Goal: Information Seeking & Learning: Learn about a topic

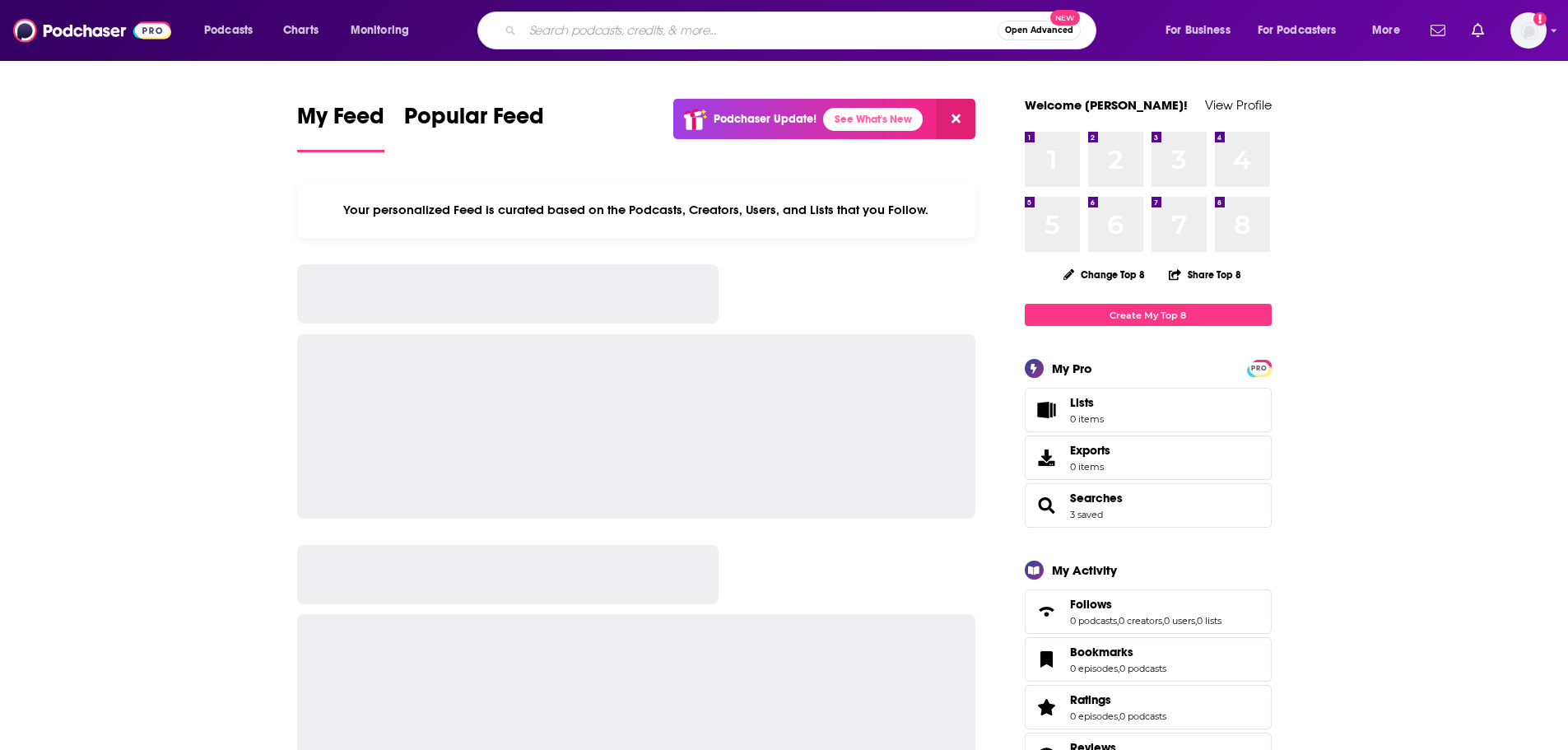
click at [676, 30] on input "Search podcasts, credits, & more..." at bounding box center [760, 30] width 475 height 26
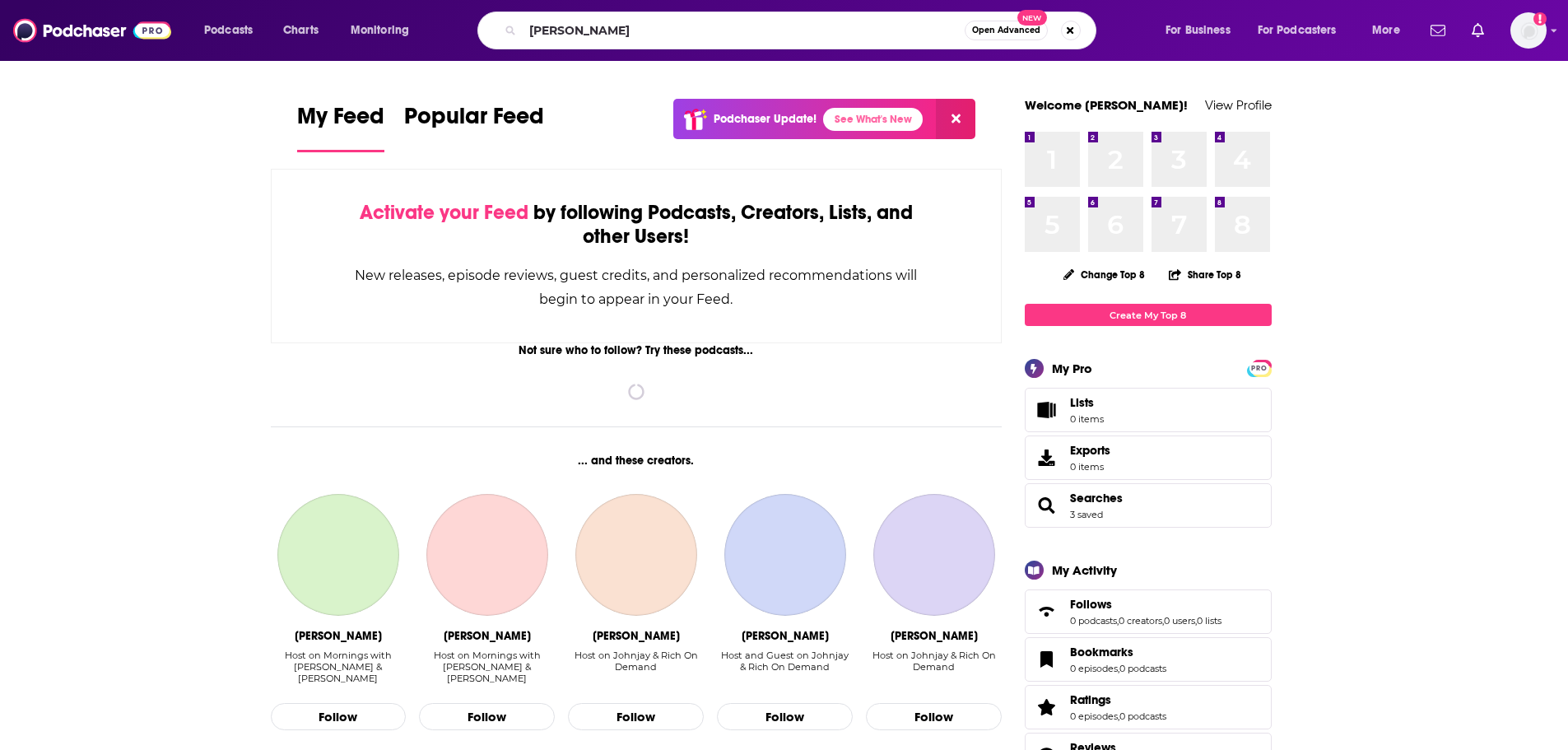
type input "[PERSON_NAME]"
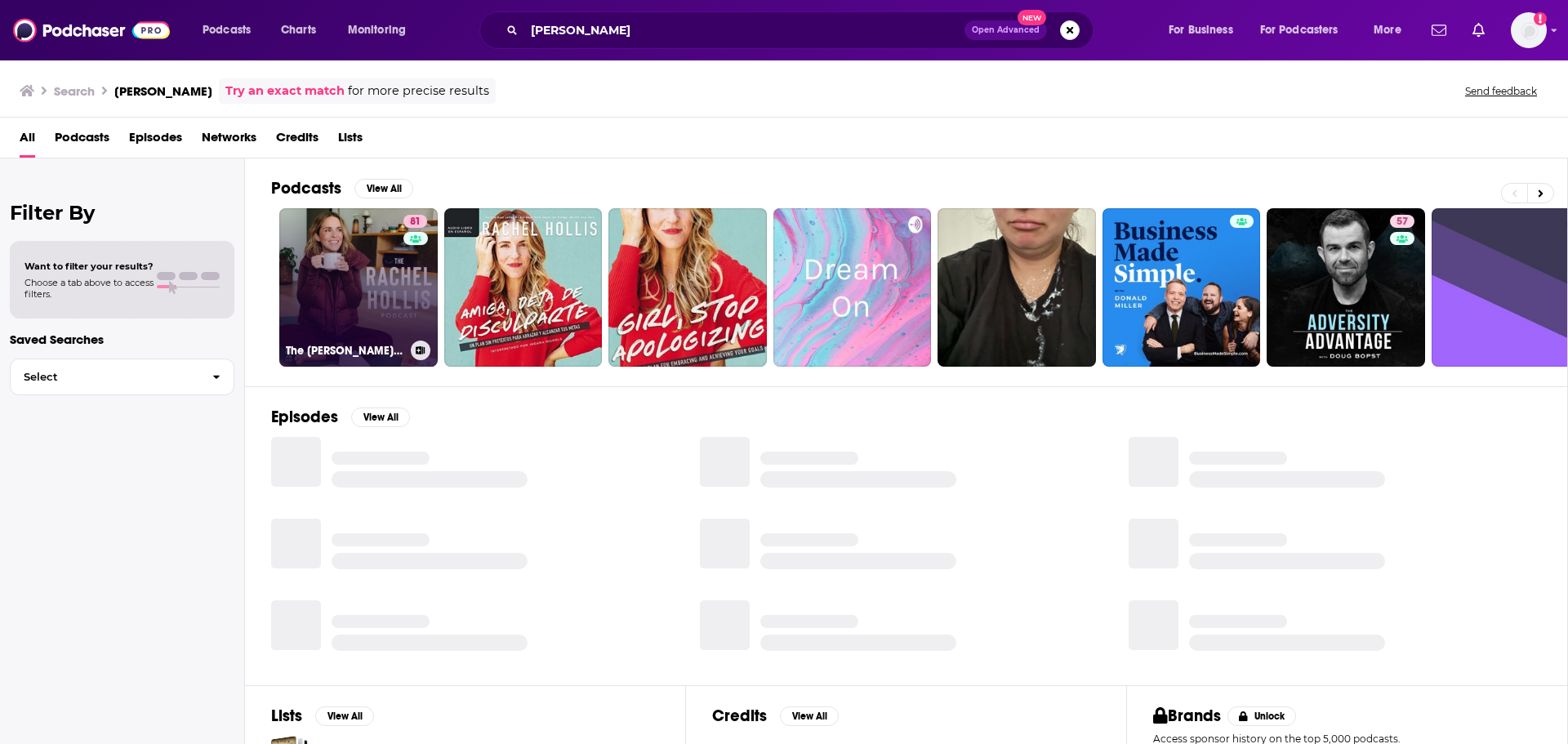
click at [382, 307] on link "81 The [PERSON_NAME] Podcast" at bounding box center [358, 287] width 158 height 158
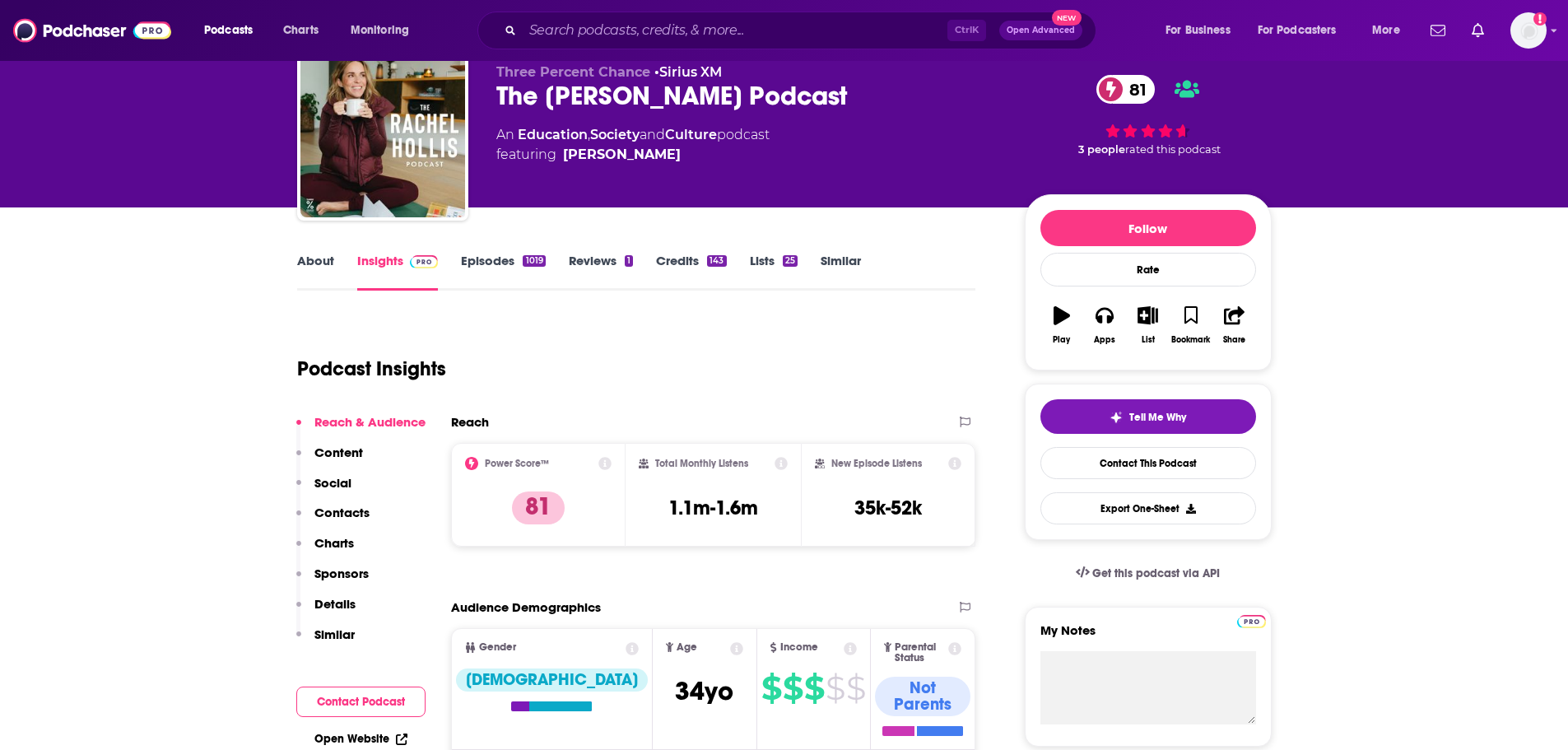
scroll to position [165, 0]
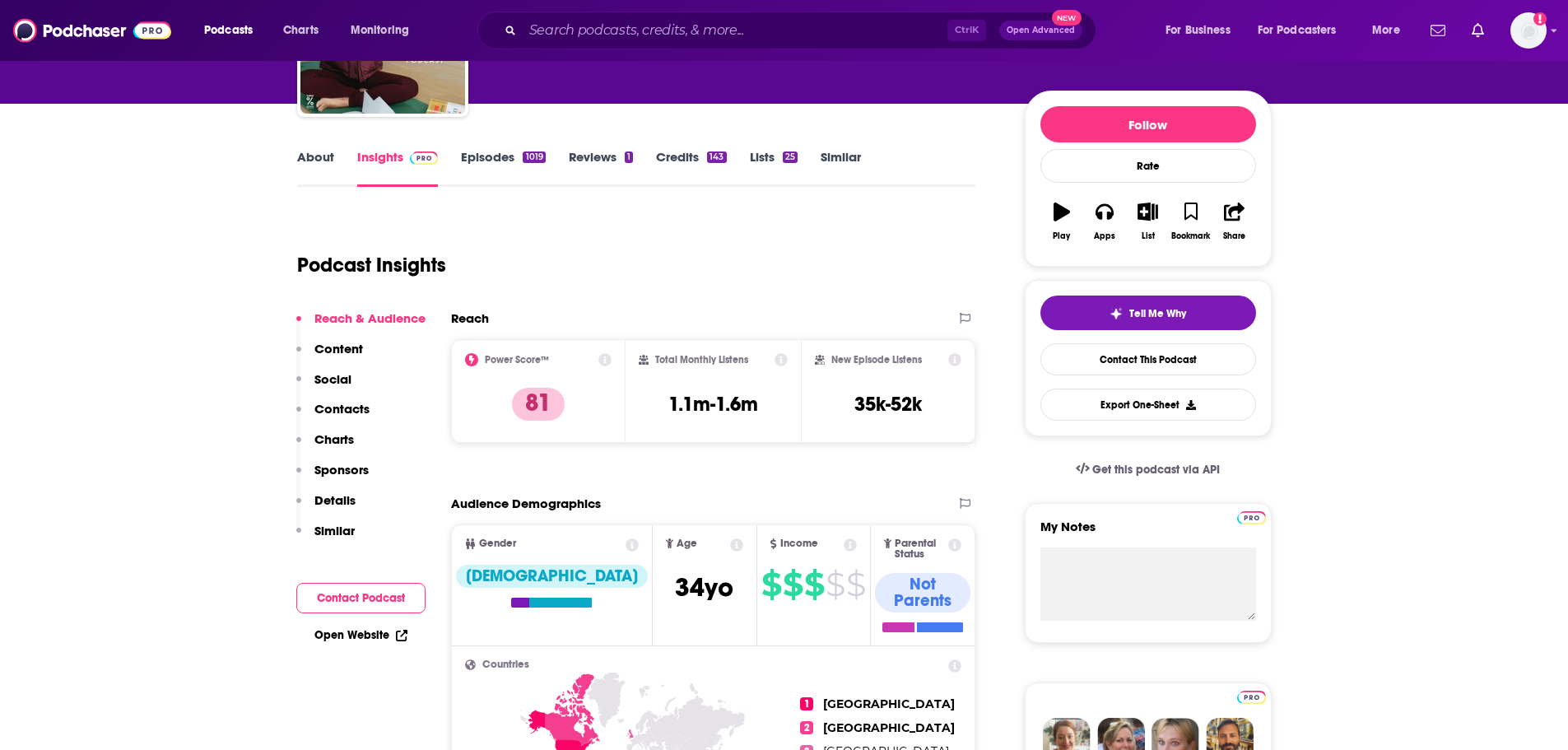
click at [956, 545] on icon at bounding box center [955, 545] width 13 height 13
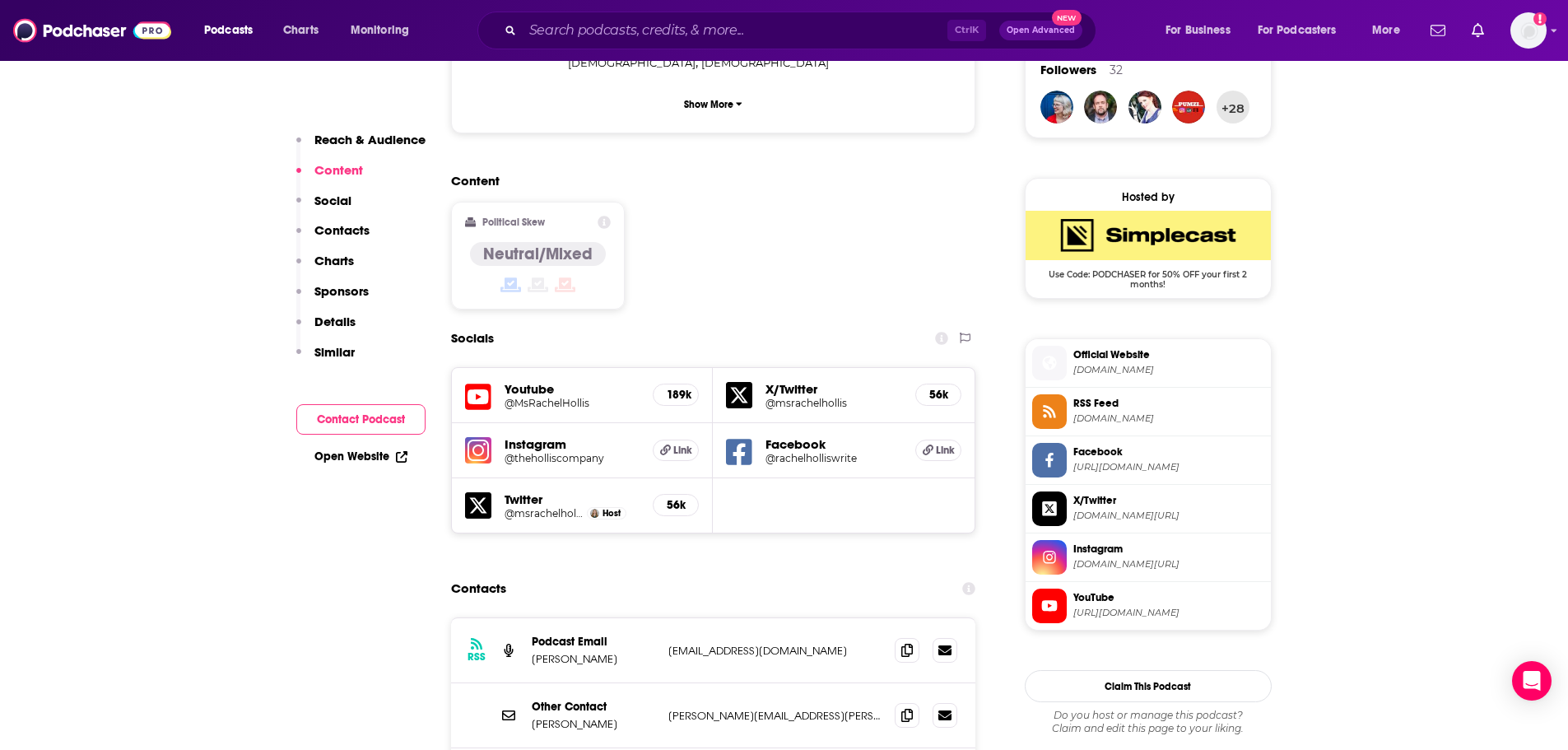
scroll to position [1235, 0]
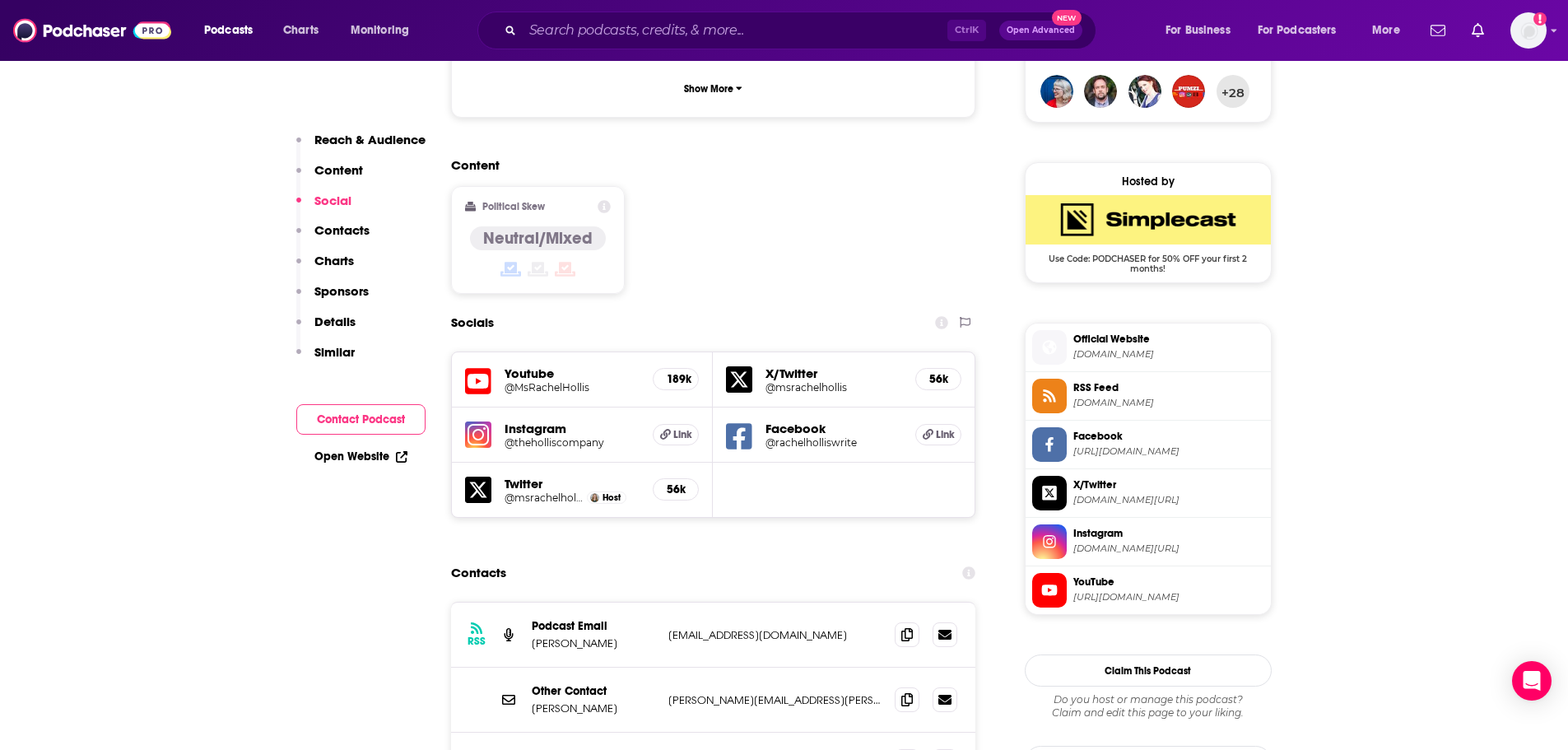
click at [555, 436] on h5 "@theholliscompany" at bounding box center [572, 442] width 136 height 12
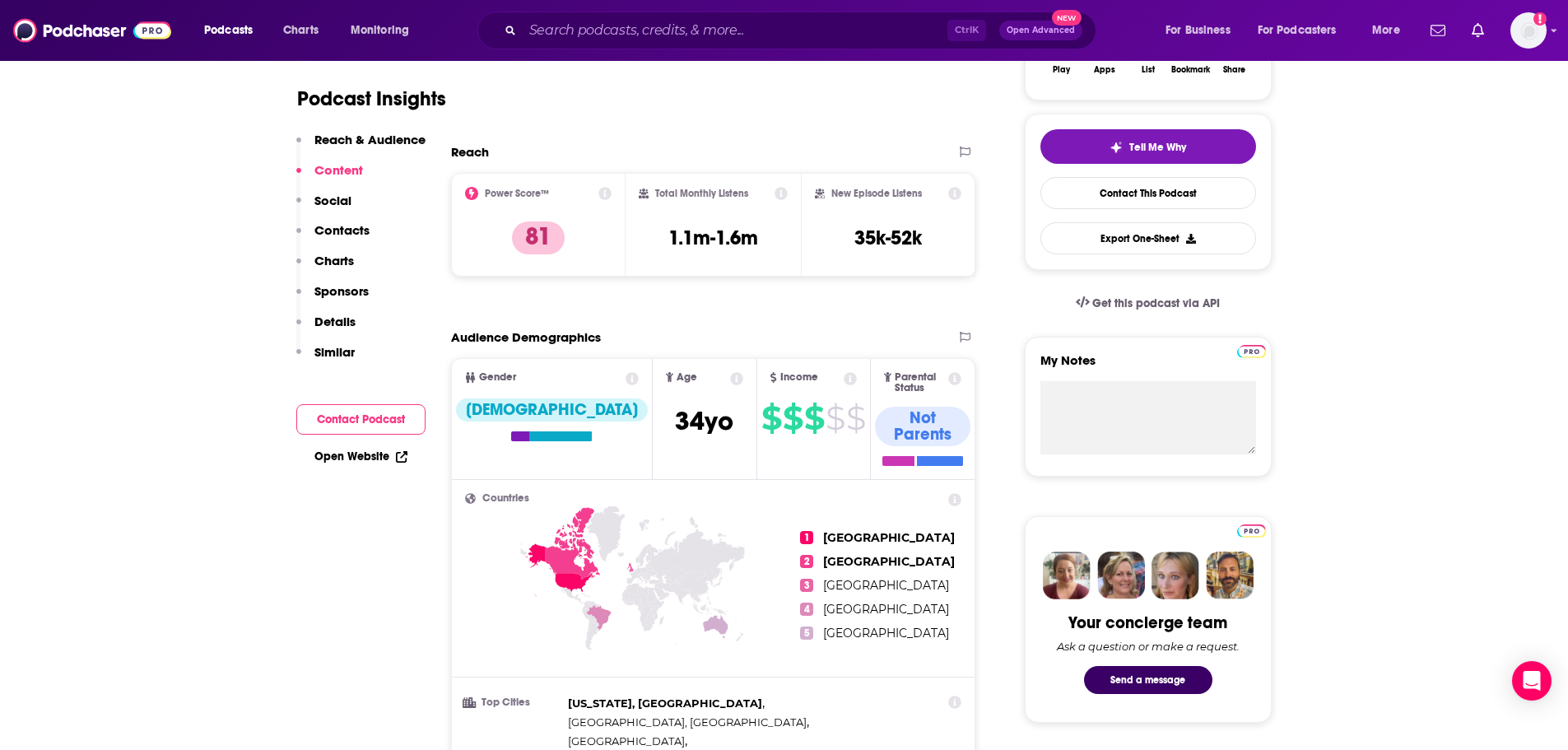
scroll to position [329, 0]
